Goal: Transaction & Acquisition: Book appointment/travel/reservation

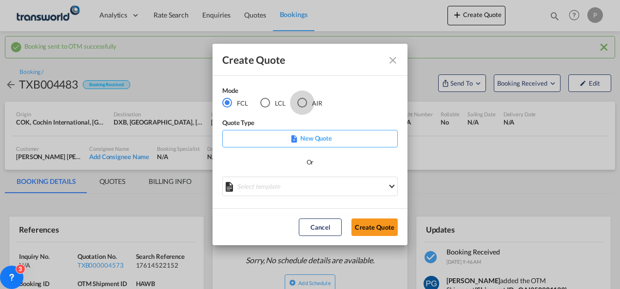
click at [305, 100] on div "AIR" at bounding box center [302, 103] width 10 height 10
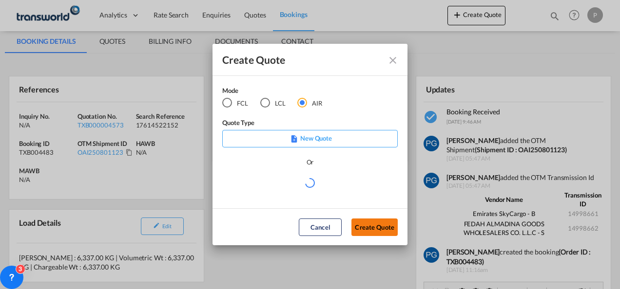
click at [367, 226] on button "Create Quote" at bounding box center [374, 228] width 46 height 18
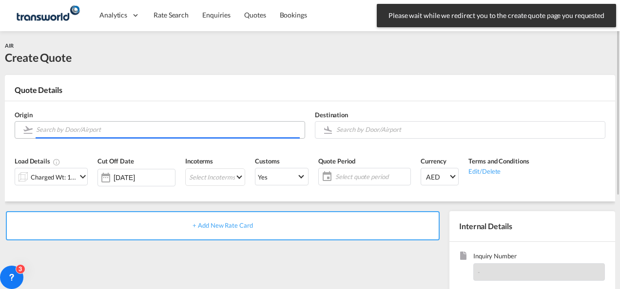
click at [112, 132] on input "Search by Door/Airport" at bounding box center [168, 129] width 264 height 17
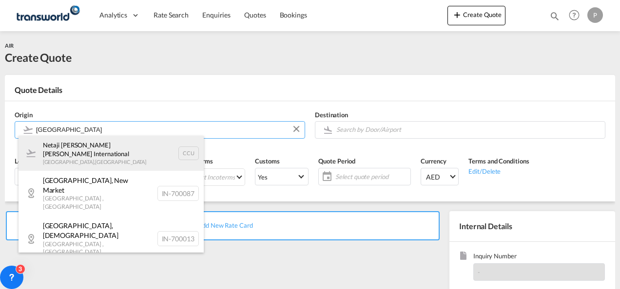
click at [133, 156] on div "Netaji [PERSON_NAME] [PERSON_NAME] International [GEOGRAPHIC_DATA] , [GEOGRAPHI…" at bounding box center [111, 153] width 185 height 35
type input "Netaji [PERSON_NAME] [PERSON_NAME] International, [GEOGRAPHIC_DATA], CCU"
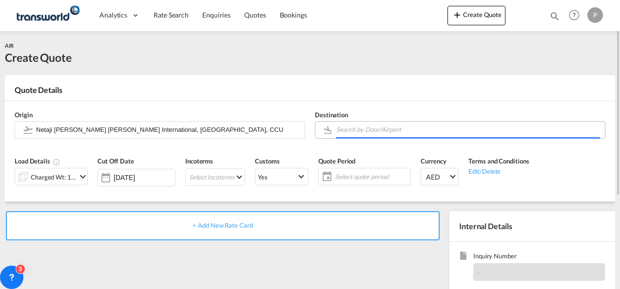
click at [375, 132] on input "Search by Door/Airport" at bounding box center [468, 129] width 264 height 17
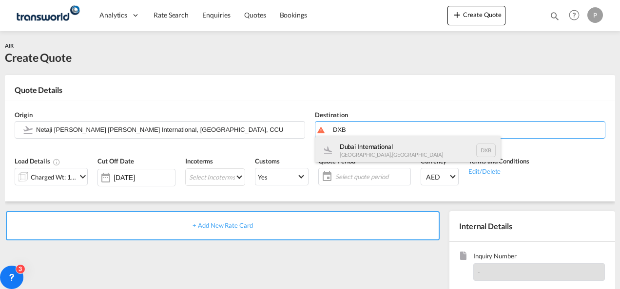
click at [371, 150] on div "Dubai International [GEOGRAPHIC_DATA] , [GEOGRAPHIC_DATA] DXB" at bounding box center [407, 150] width 185 height 29
type input "Dubai International, [GEOGRAPHIC_DATA], DXB"
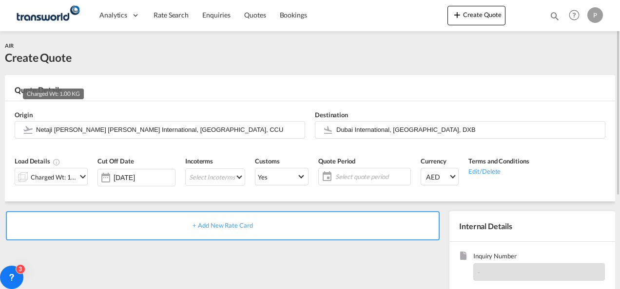
click at [67, 178] on div "Charged Wt: 1.00 KG" at bounding box center [54, 178] width 46 height 14
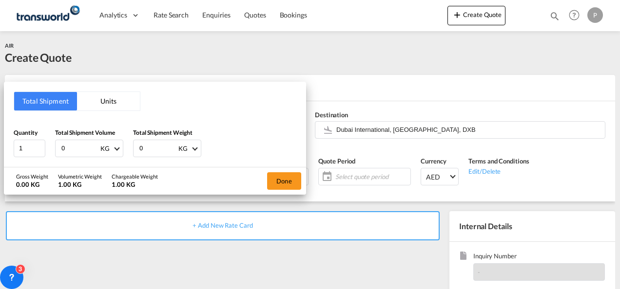
click at [70, 149] on input "0" at bounding box center [79, 148] width 39 height 17
type input "1800"
click at [155, 149] on input "0" at bounding box center [157, 148] width 39 height 17
type input "1799"
click at [280, 180] on button "Done" at bounding box center [284, 181] width 34 height 18
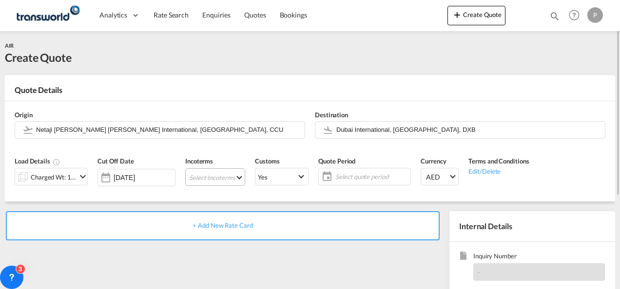
click at [195, 177] on md-select "Select Incoterms CFR - import Cost and Freight CPT - export Carrier Paid to CIP…" at bounding box center [215, 178] width 60 height 18
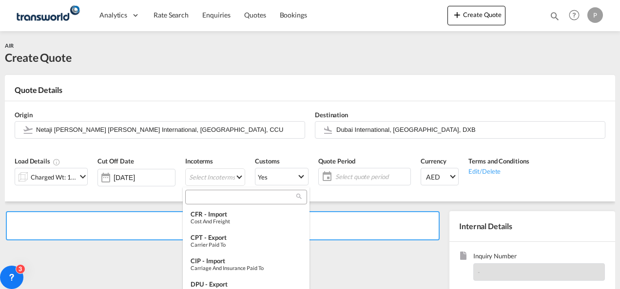
click at [200, 193] on input "search" at bounding box center [242, 197] width 108 height 9
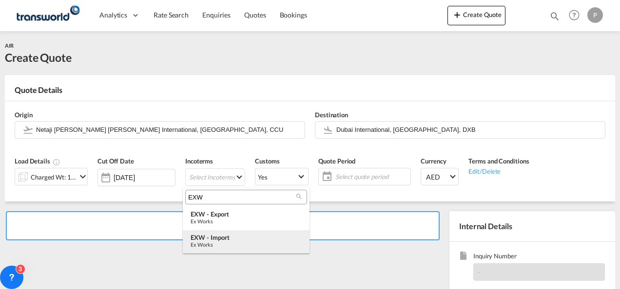
type input "EXW"
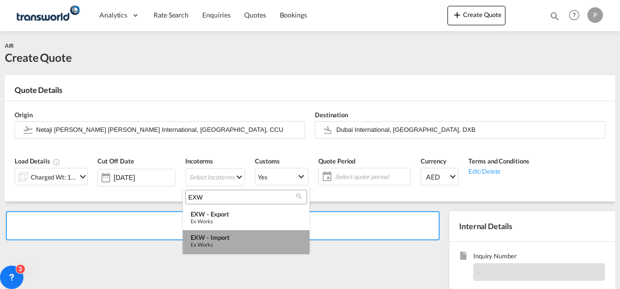
click at [207, 245] on div "Ex Works" at bounding box center [245, 245] width 111 height 6
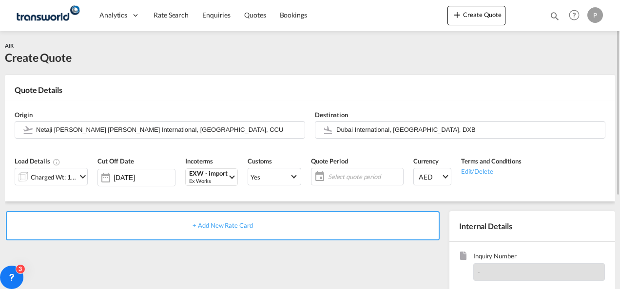
click at [335, 180] on span "Select quote period" at bounding box center [364, 176] width 73 height 9
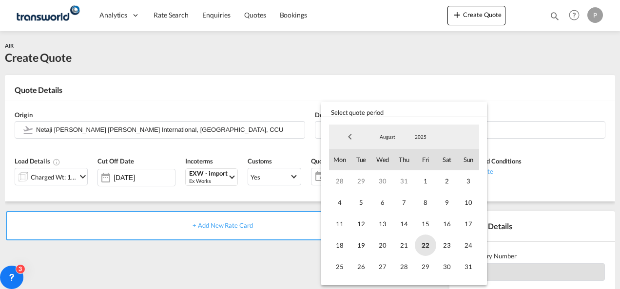
click at [427, 240] on span "22" at bounding box center [425, 245] width 21 height 21
click at [469, 261] on span "31" at bounding box center [467, 266] width 21 height 21
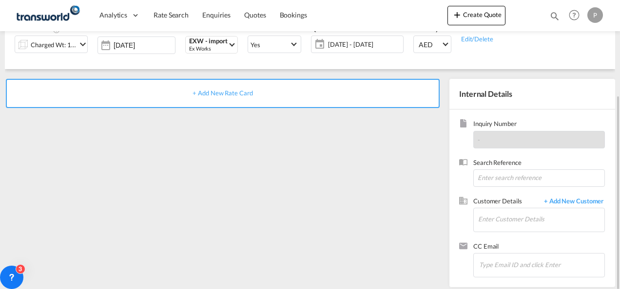
scroll to position [135, 0]
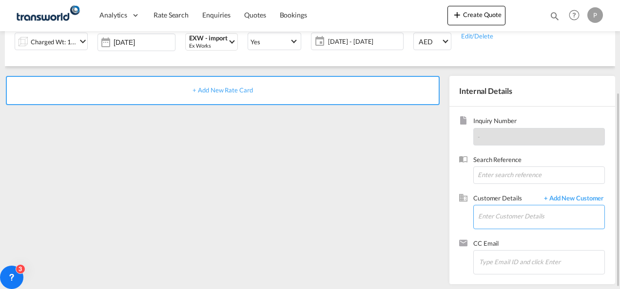
click at [498, 212] on input "Enter Customer Details" at bounding box center [541, 217] width 126 height 22
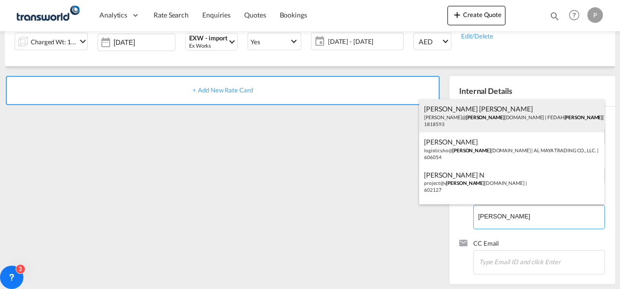
click at [468, 116] on div "[PERSON_NAME] [PERSON_NAME] [PERSON_NAME]@ [PERSON_NAME] [DOMAIN_NAME] | FEDAH …" at bounding box center [511, 115] width 185 height 33
type input "FEDAH ALMADINA GOODS WHOLESALERS CO. L.L.C, [PERSON_NAME] [PERSON_NAME], [PERSO…"
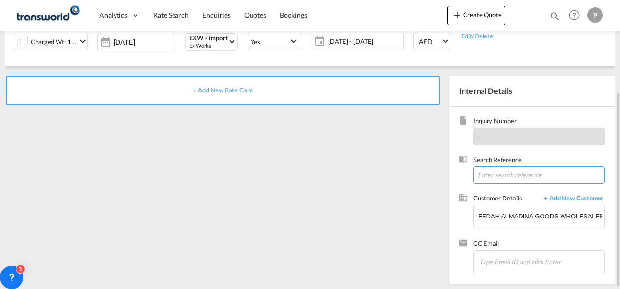
click at [497, 178] on input at bounding box center [539, 176] width 132 height 18
paste input "17614507194"
type input "17614507194"
click at [236, 82] on div "+ Add New Rate Card" at bounding box center [223, 90] width 434 height 29
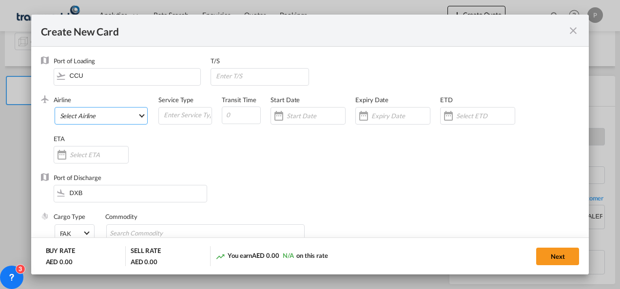
click at [94, 113] on md-select "Select Airline AIR EXPRESS S.A. (1166- / -) CMA CGM Air Cargo (1140-2C / -) DDW…" at bounding box center [102, 116] width 94 height 18
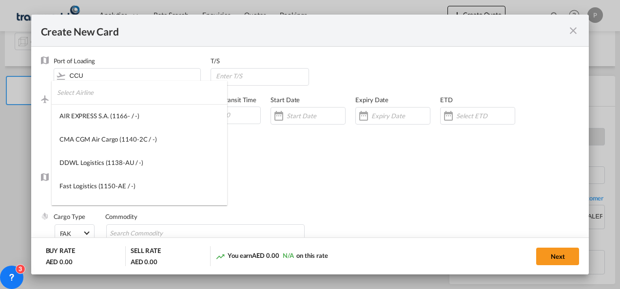
click at [102, 93] on input "search" at bounding box center [142, 92] width 170 height 23
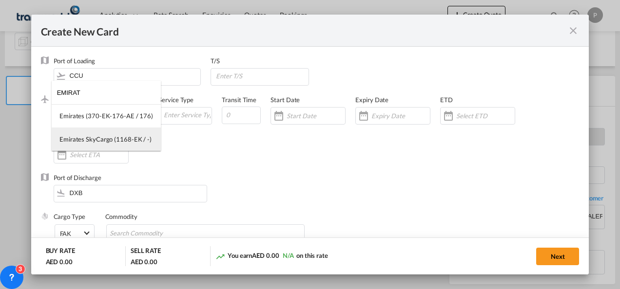
type input "EMIRAT"
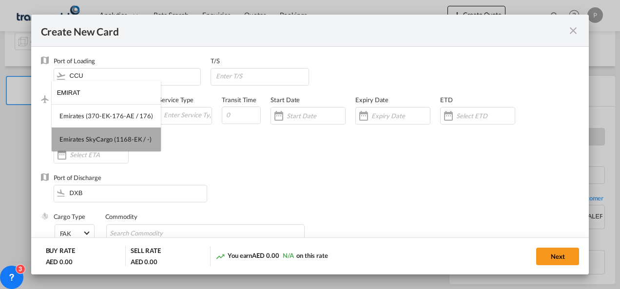
click at [114, 138] on div "Emirates SkyCargo (1168-EK / -)" at bounding box center [105, 139] width 92 height 9
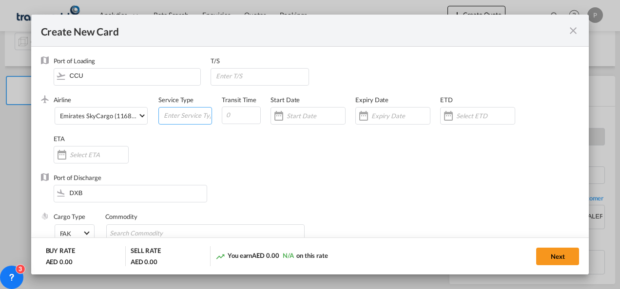
click at [173, 117] on input "Create New Card ..." at bounding box center [187, 115] width 49 height 15
type input "D"
type input "FOB IMPORT"
click at [390, 122] on div "Create New Card ..." at bounding box center [392, 116] width 75 height 18
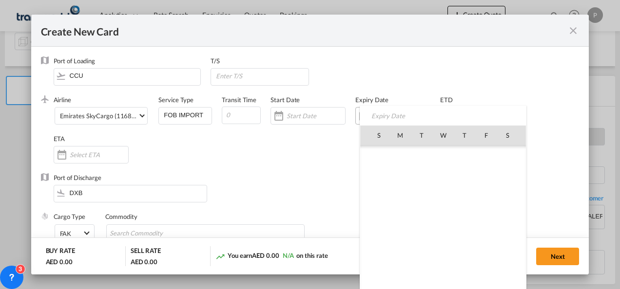
scroll to position [225539, 0]
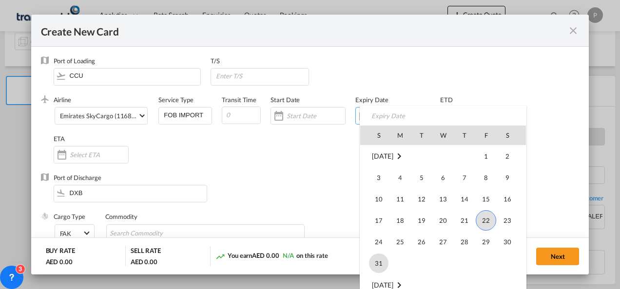
click at [375, 260] on span "31" at bounding box center [378, 263] width 19 height 19
type input "[DATE]"
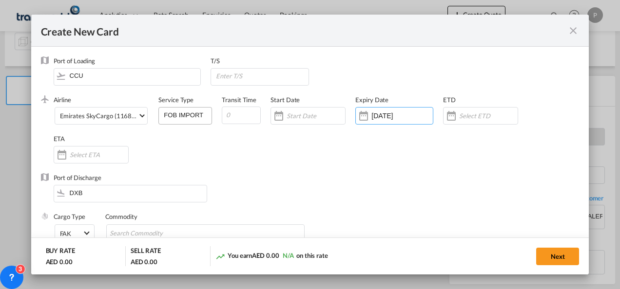
scroll to position [74, 0]
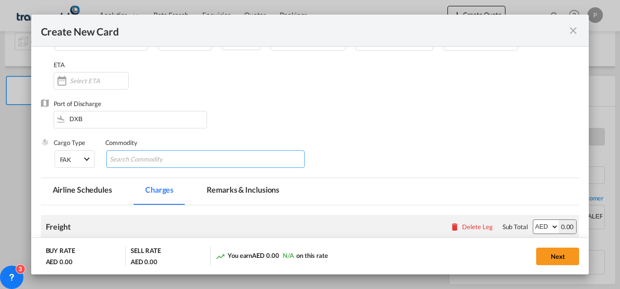
click at [177, 158] on input "Chips input." at bounding box center [154, 160] width 89 height 16
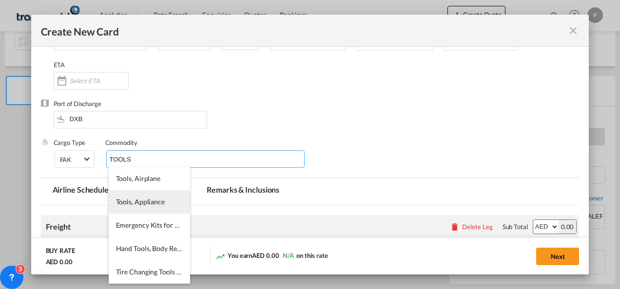
type input "TOOLS"
click at [152, 197] on li "Tools, Appliance" at bounding box center [149, 201] width 81 height 23
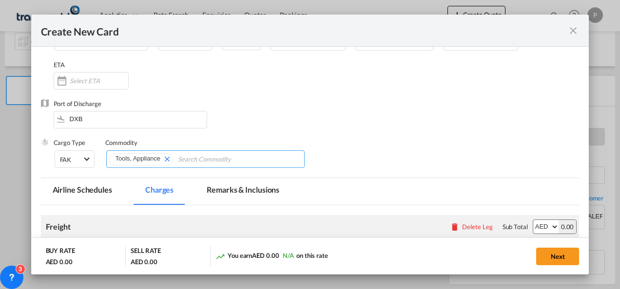
scroll to position [217, 0]
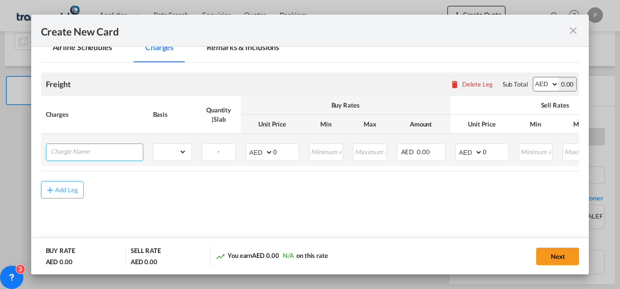
click at [118, 150] on input "Charge Name" at bounding box center [97, 151] width 92 height 15
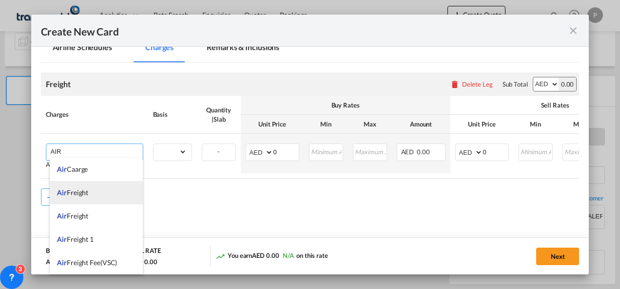
click at [88, 199] on li "Air Freight" at bounding box center [96, 192] width 93 height 23
type input "Air Freight"
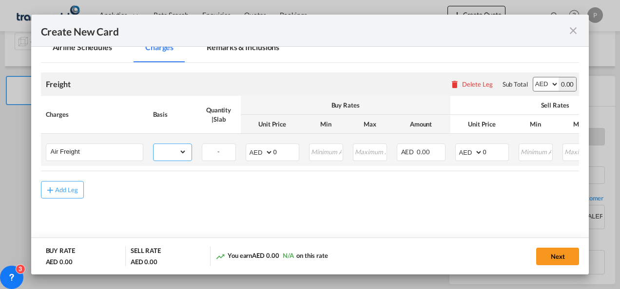
click at [177, 152] on select "gross_weight volumetric_weight per_shipment per_bl per_km % on air freight per_…" at bounding box center [169, 152] width 33 height 16
select select "per_shipment"
click at [153, 144] on select "gross_weight volumetric_weight per_shipment per_bl per_km % on air freight per_…" at bounding box center [169, 152] width 33 height 16
click at [254, 150] on select "AED AFN ALL AMD ANG AOA ARS AUD AWG AZN BAM BBD BDT BGN BHD BIF BMD BND [PERSON…" at bounding box center [259, 153] width 25 height 14
select select "string:USD"
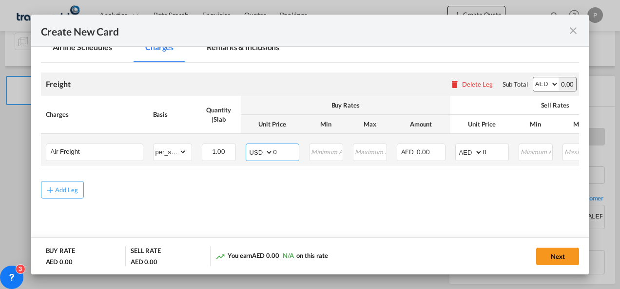
click at [247, 146] on select "AED AFN ALL AMD ANG AOA ARS AUD AWG AZN BAM BBD BDT BGN BHD BIF BMD BND [PERSON…" at bounding box center [259, 153] width 25 height 14
click at [280, 151] on input "0" at bounding box center [285, 151] width 25 height 15
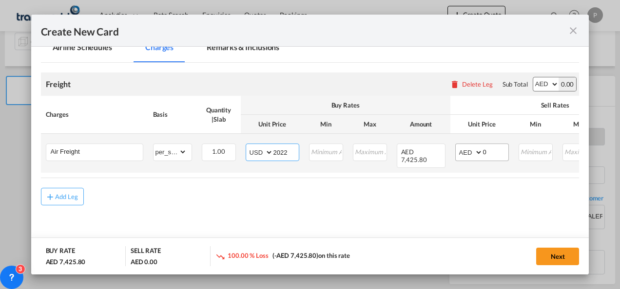
type input "2022"
click at [465, 149] on select "AED AFN ALL AMD ANG AOA ARS AUD AWG AZN BAM BBD BDT BGN BHD BIF BMD BND [PERSON…" at bounding box center [469, 153] width 25 height 14
select select "string:USD"
click at [457, 146] on select "AED AFN ALL AMD ANG AOA ARS AUD AWG AZN BAM BBD BDT BGN BHD BIF BMD BND [PERSON…" at bounding box center [469, 153] width 25 height 14
click at [492, 150] on input "0" at bounding box center [495, 151] width 25 height 15
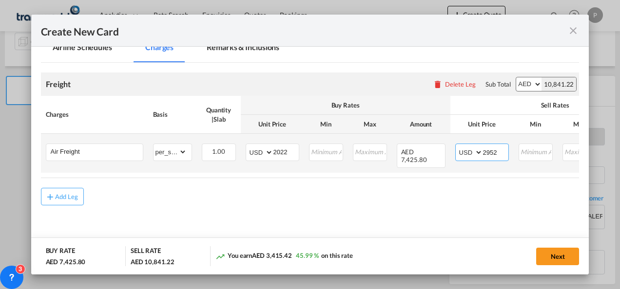
type input "2952"
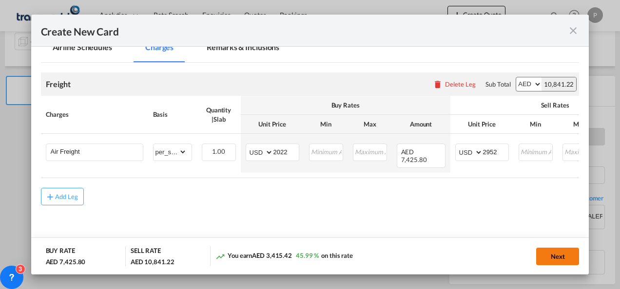
click at [560, 257] on button "Next" at bounding box center [557, 257] width 43 height 18
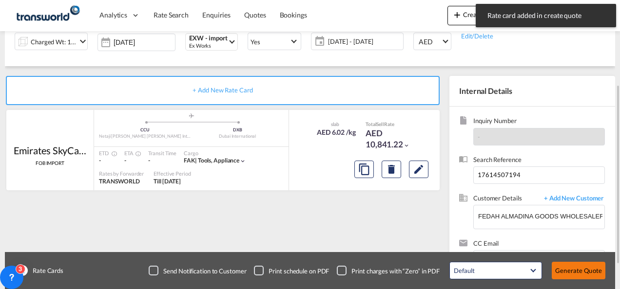
click at [584, 277] on button "Generate Quote" at bounding box center [578, 271] width 54 height 18
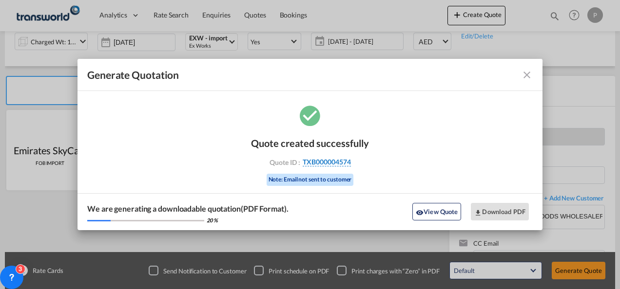
click at [331, 163] on span "TXB000004574" at bounding box center [327, 162] width 48 height 9
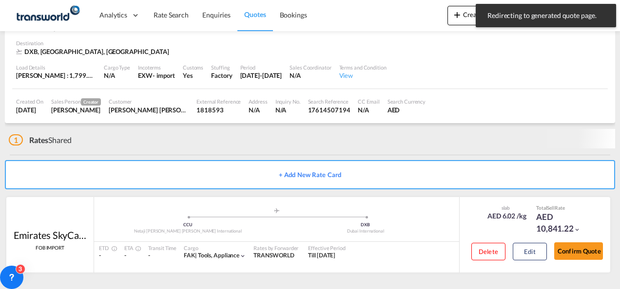
scroll to position [59, 0]
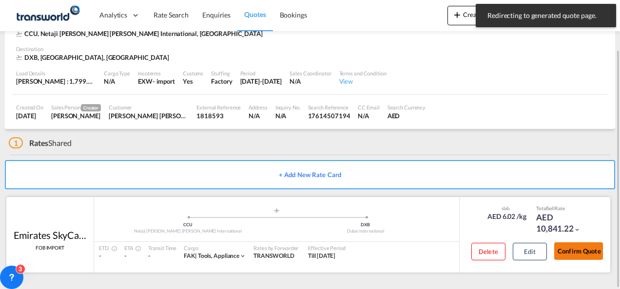
click at [579, 251] on button "Confirm Quote" at bounding box center [578, 252] width 49 height 18
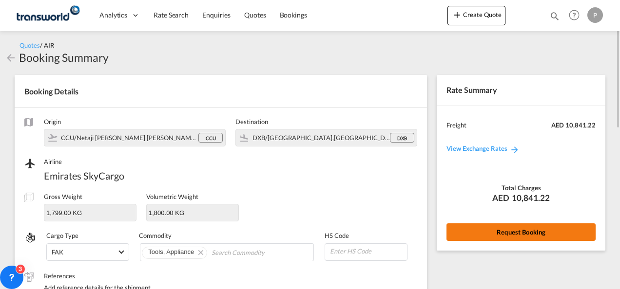
click at [535, 228] on button "Request Booking" at bounding box center [520, 233] width 149 height 18
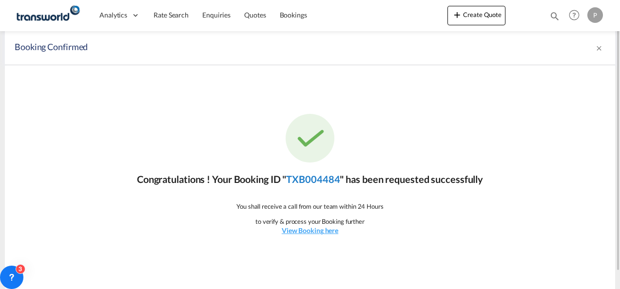
click at [324, 182] on link "TXB004484" at bounding box center [313, 179] width 54 height 12
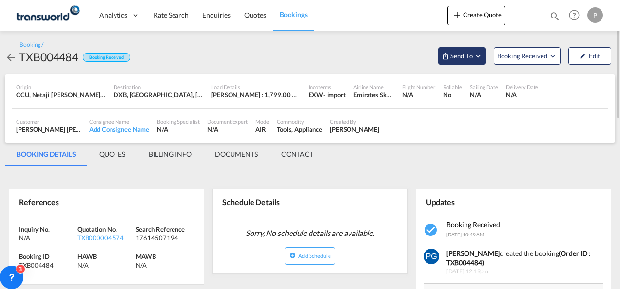
click at [453, 57] on span "Send To" at bounding box center [461, 56] width 24 height 10
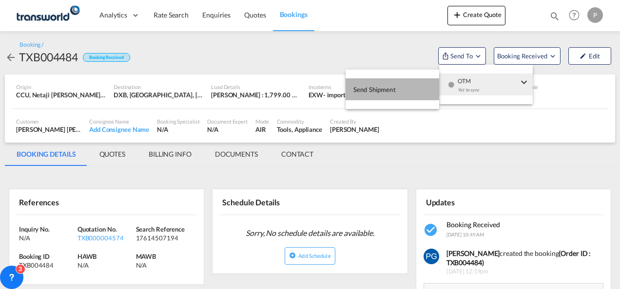
click at [388, 92] on span "Send Shipment" at bounding box center [374, 90] width 42 height 16
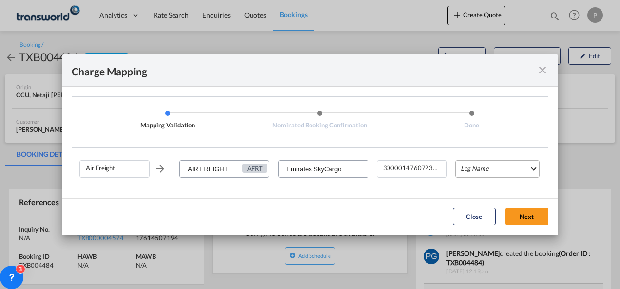
click at [477, 169] on md-select "Leg Name HANDLING ORIGIN HANDLING DESTINATION OTHERS TL PICK UP CUSTOMS ORIGIN …" at bounding box center [497, 169] width 84 height 18
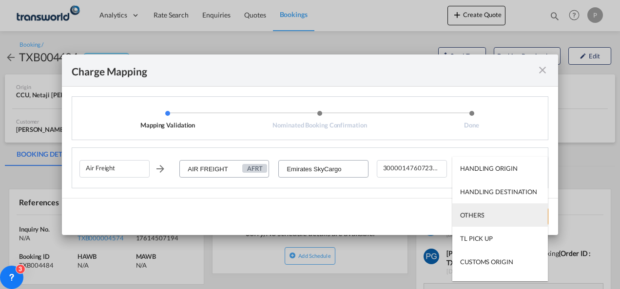
scroll to position [62, 0]
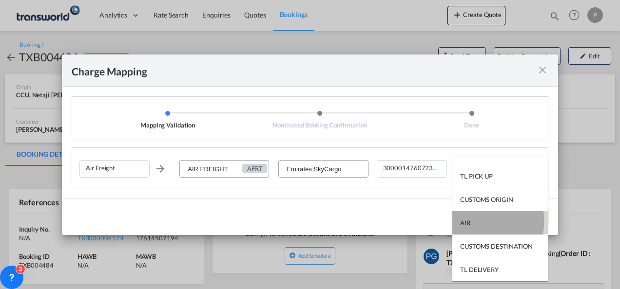
click at [474, 221] on md-option "AIR" at bounding box center [499, 222] width 95 height 23
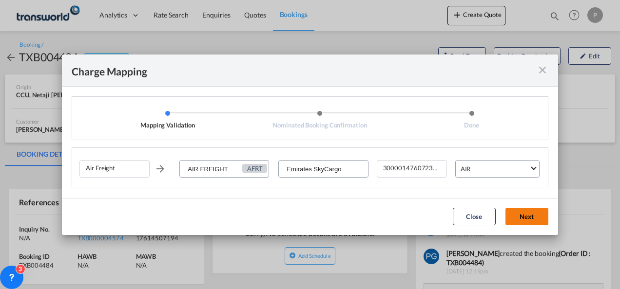
click at [532, 212] on button "Next" at bounding box center [526, 217] width 43 height 18
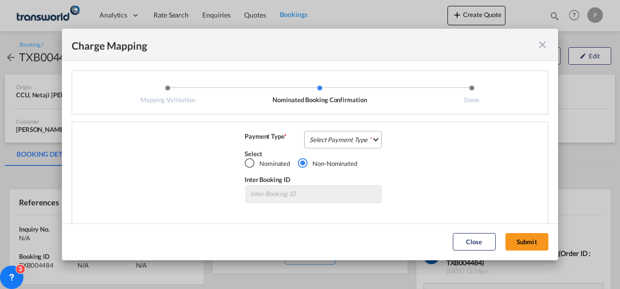
click at [363, 142] on md-select "Select Payment Type COLLECT PREPAID" at bounding box center [342, 140] width 77 height 18
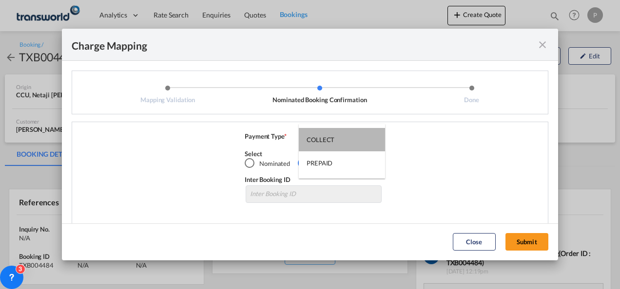
click at [363, 142] on md-option "COLLECT" at bounding box center [342, 139] width 86 height 23
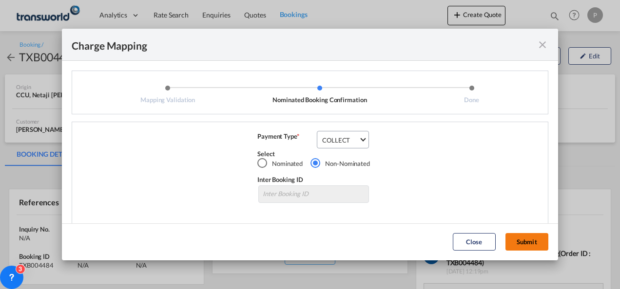
click at [522, 241] on button "Submit" at bounding box center [526, 242] width 43 height 18
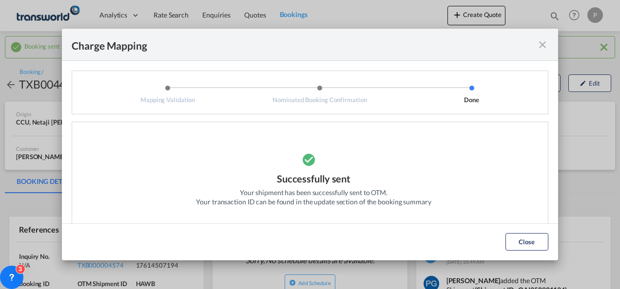
click at [545, 46] on md-icon "icon-close fg-AAA8AD cursor" at bounding box center [542, 45] width 12 height 12
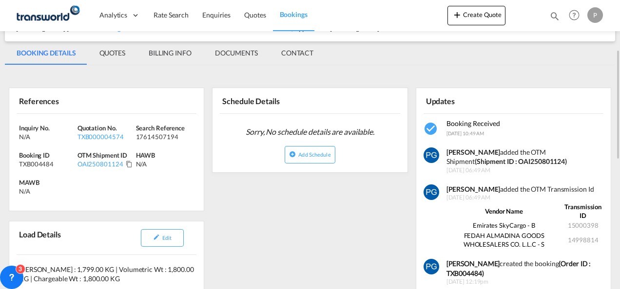
scroll to position [130, 0]
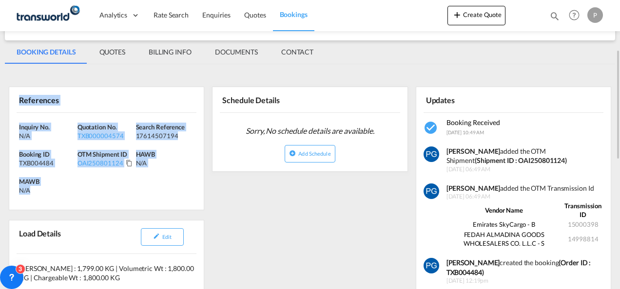
drag, startPoint x: 16, startPoint y: 98, endPoint x: 72, endPoint y: 190, distance: 106.9
click at [72, 190] on div "References Inquiry No. N/A Quotation No. TXB000004574 Search Reference 17614507…" at bounding box center [106, 149] width 195 height 124
copy div "References Inquiry No. N/A Quotation No. TXB000004574 Search Reference 17614507…"
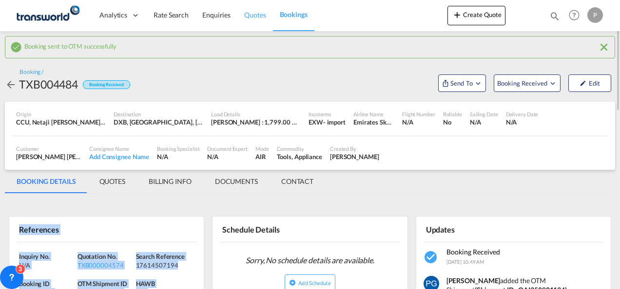
click at [257, 8] on link "Quotes" at bounding box center [254, 16] width 35 height 32
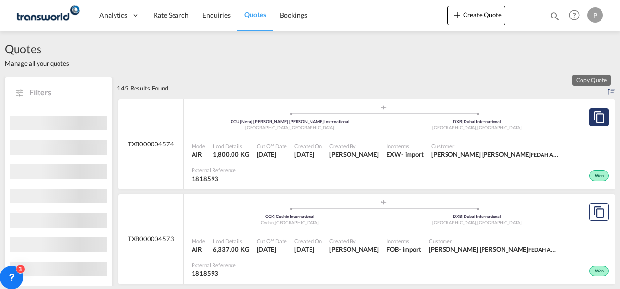
click at [593, 115] on md-icon "assets/icons/custom/copyQuote.svg" at bounding box center [599, 118] width 12 height 12
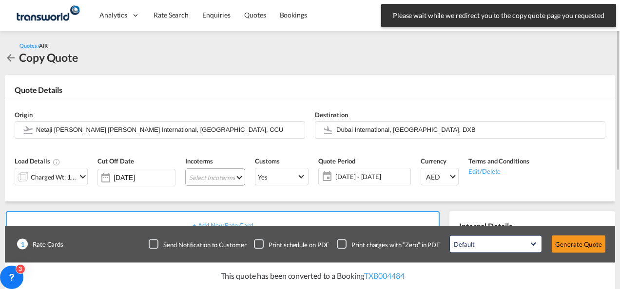
click at [191, 183] on md-select "Select Incoterms CFR - import Cost and Freight CPT - export Carrier Paid to CIP…" at bounding box center [215, 178] width 60 height 18
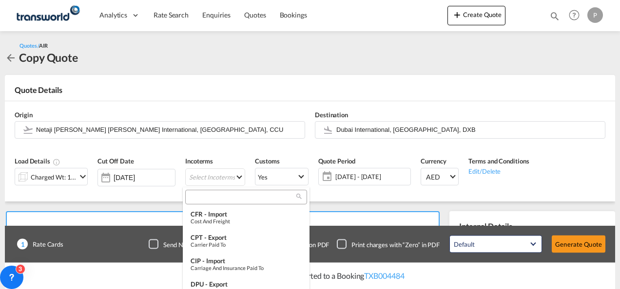
click at [201, 198] on input "search" at bounding box center [242, 197] width 108 height 9
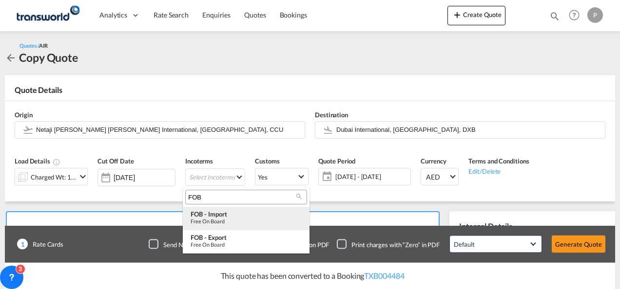
type input "FOB"
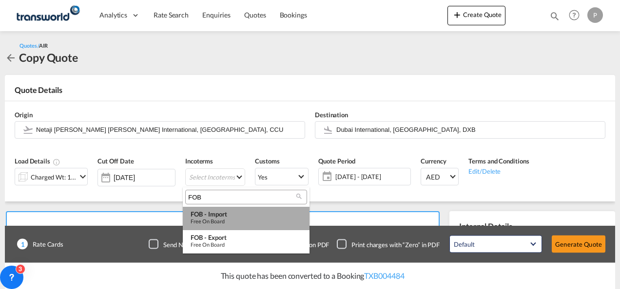
click at [215, 219] on div "Free on Board" at bounding box center [245, 221] width 111 height 6
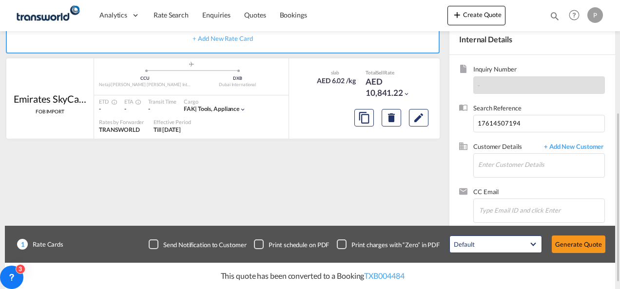
scroll to position [189, 0]
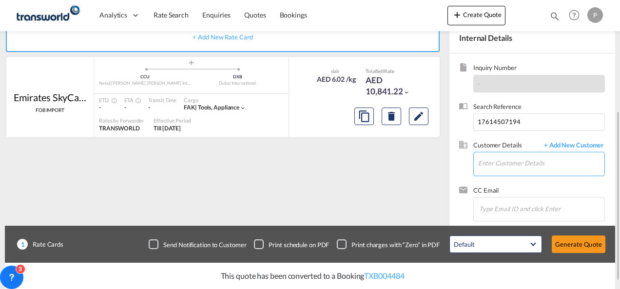
click at [518, 156] on input "Enter Customer Details" at bounding box center [541, 163] width 126 height 22
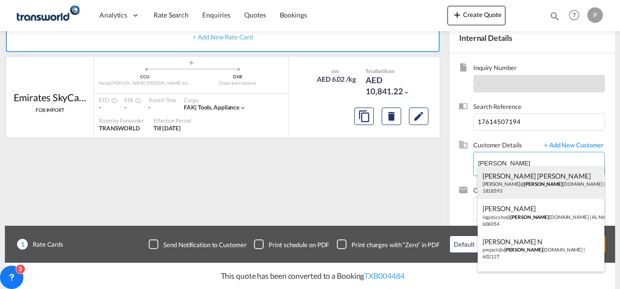
click at [517, 181] on div "[PERSON_NAME] [PERSON_NAME] [PERSON_NAME]@ [PERSON_NAME] [DOMAIN_NAME] | FEDAH …" at bounding box center [540, 183] width 127 height 33
type input "FEDAH ALMADINA GOODS WHOLESALERS CO. L.L.C, [PERSON_NAME] [PERSON_NAME], [PERSO…"
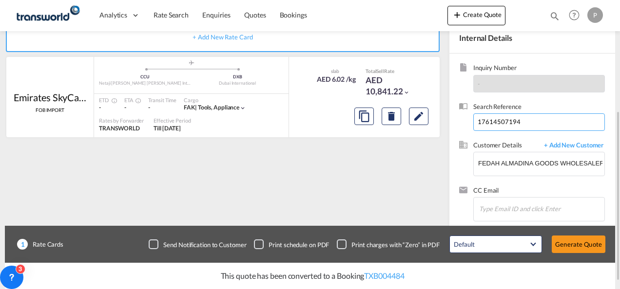
click at [523, 119] on input "17614507194" at bounding box center [539, 123] width 132 height 18
paste input "17614507183"
type input "17614507183"
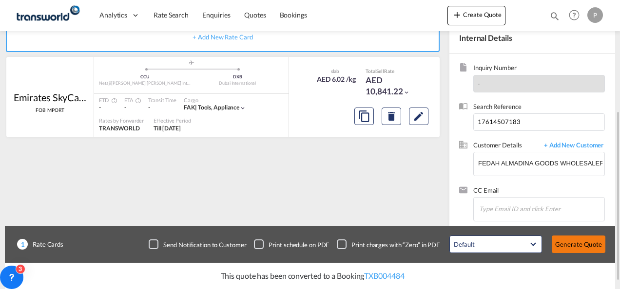
click at [582, 246] on button "Generate Quote" at bounding box center [578, 245] width 54 height 18
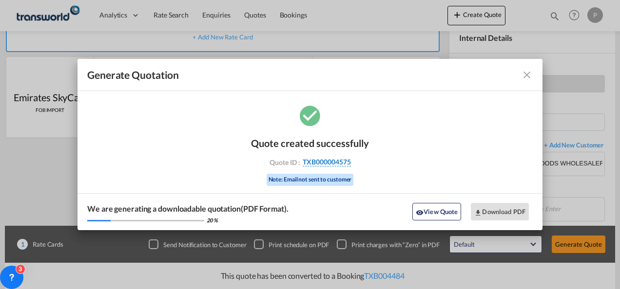
click at [341, 161] on span "TXB000004575" at bounding box center [327, 162] width 48 height 9
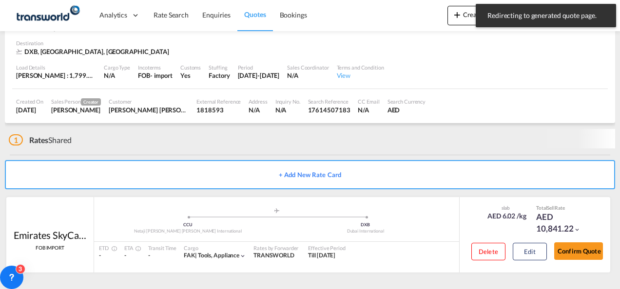
scroll to position [59, 0]
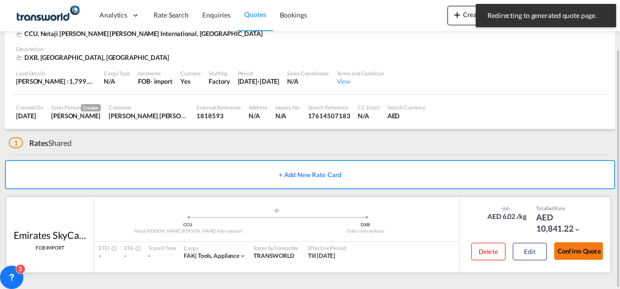
click at [578, 247] on button "Confirm Quote" at bounding box center [578, 252] width 49 height 18
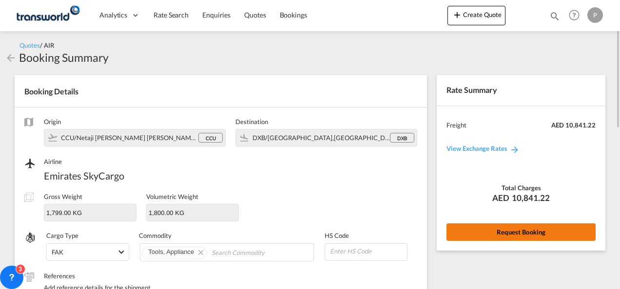
click at [520, 228] on button "Request Booking" at bounding box center [520, 233] width 149 height 18
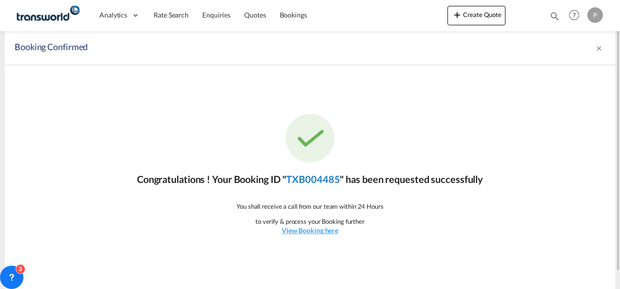
click at [334, 183] on link "TXB004485" at bounding box center [313, 179] width 54 height 12
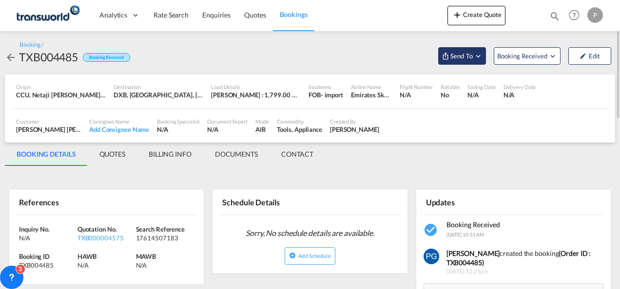
click at [460, 59] on span "Send To" at bounding box center [461, 56] width 24 height 10
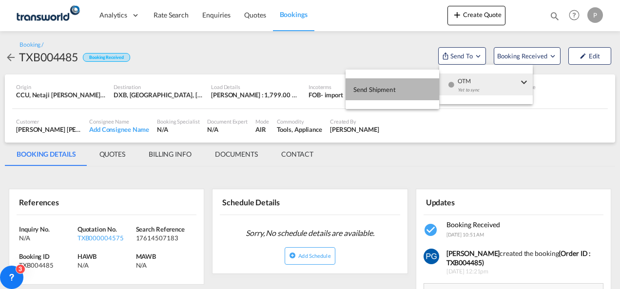
click at [423, 89] on button "Send Shipment" at bounding box center [392, 89] width 94 height 22
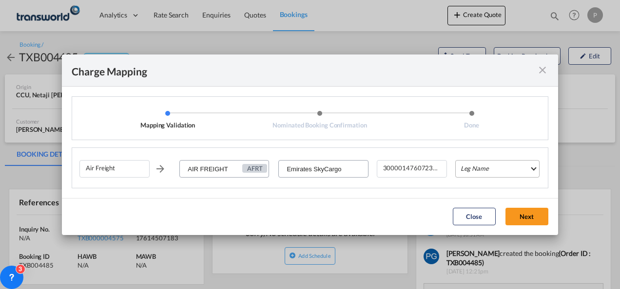
click at [478, 169] on md-select "Leg Name HANDLING ORIGIN HANDLING DESTINATION OTHERS TL PICK UP CUSTOMS ORIGIN …" at bounding box center [497, 169] width 84 height 18
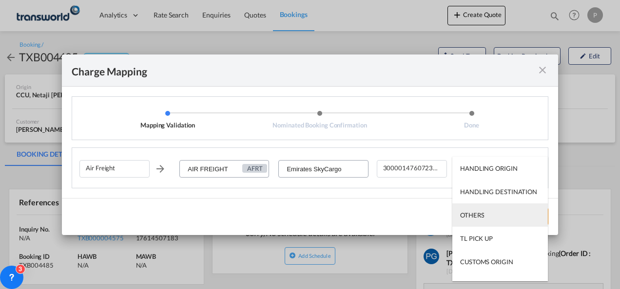
scroll to position [62, 0]
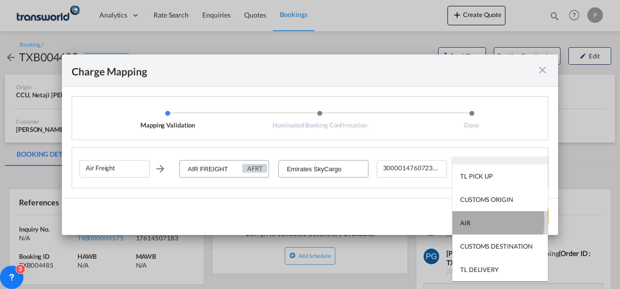
click at [482, 221] on md-option "AIR" at bounding box center [499, 222] width 95 height 23
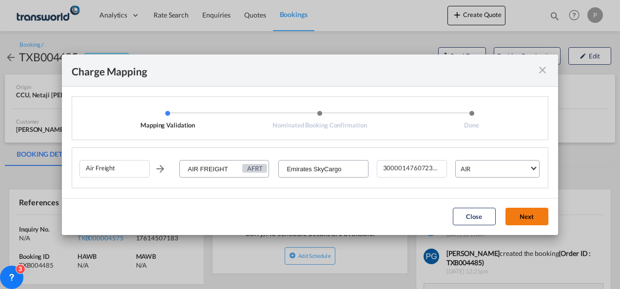
click at [532, 215] on button "Next" at bounding box center [526, 217] width 43 height 18
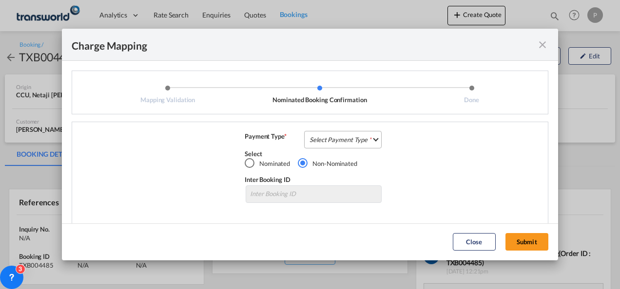
click at [354, 141] on md-select "Select Payment Type COLLECT PREPAID" at bounding box center [342, 140] width 77 height 18
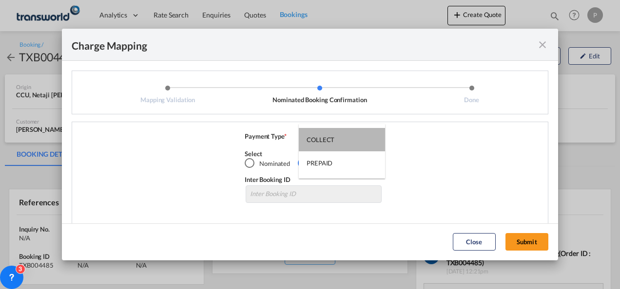
click at [354, 141] on md-option "COLLECT" at bounding box center [342, 139] width 86 height 23
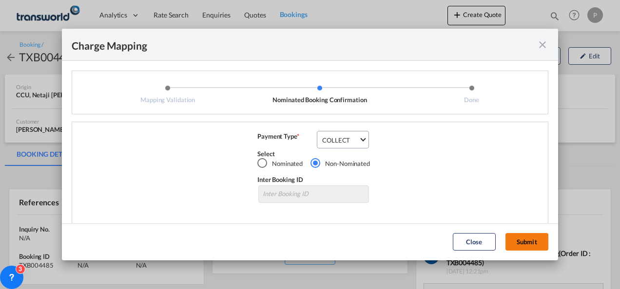
click at [523, 246] on button "Submit" at bounding box center [526, 242] width 43 height 18
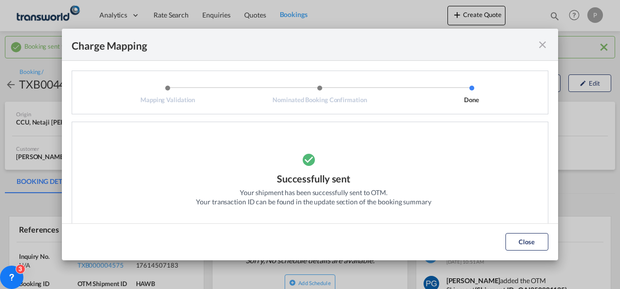
click at [542, 51] on md-icon "icon-close fg-AAA8AD cursor" at bounding box center [542, 45] width 12 height 12
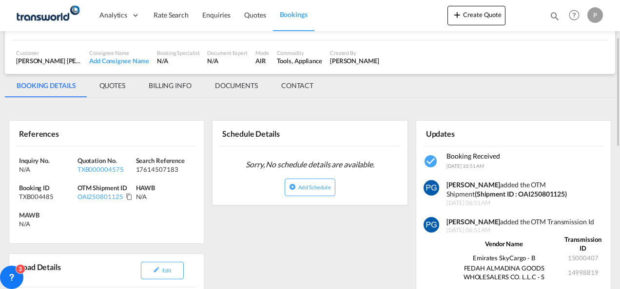
scroll to position [96, 0]
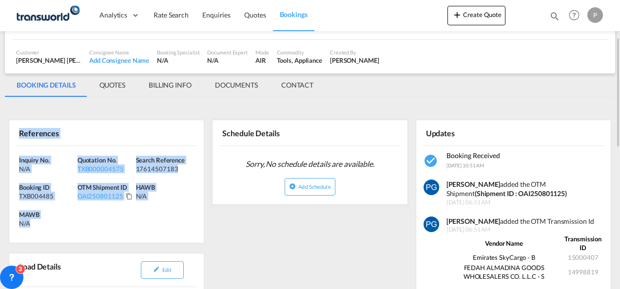
drag, startPoint x: 11, startPoint y: 131, endPoint x: 57, endPoint y: 223, distance: 103.7
click at [57, 223] on div "References Inquiry No. N/A Quotation No. TXB000004575 Search Reference 17614507…" at bounding box center [106, 182] width 195 height 124
copy div "References Inquiry No. N/A Quotation No. TXB000004575 Search Reference 17614507…"
